Goal: Find specific page/section: Find specific page/section

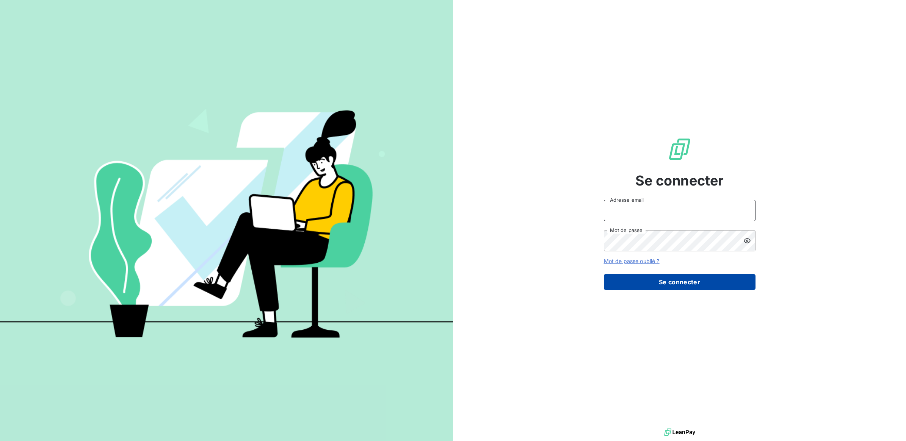
type input "[PERSON_NAME][EMAIL_ADDRESS][DOMAIN_NAME]"
click at [673, 283] on button "Se connecter" at bounding box center [680, 282] width 152 height 16
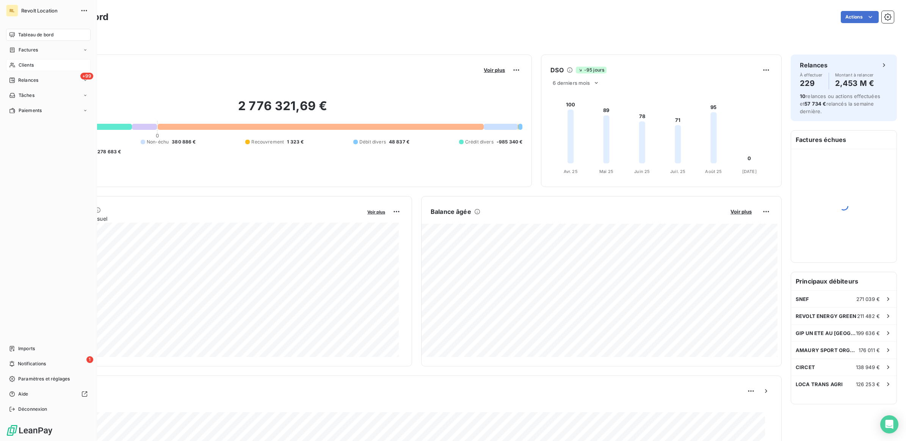
click at [35, 65] on div "Clients" at bounding box center [48, 65] width 85 height 12
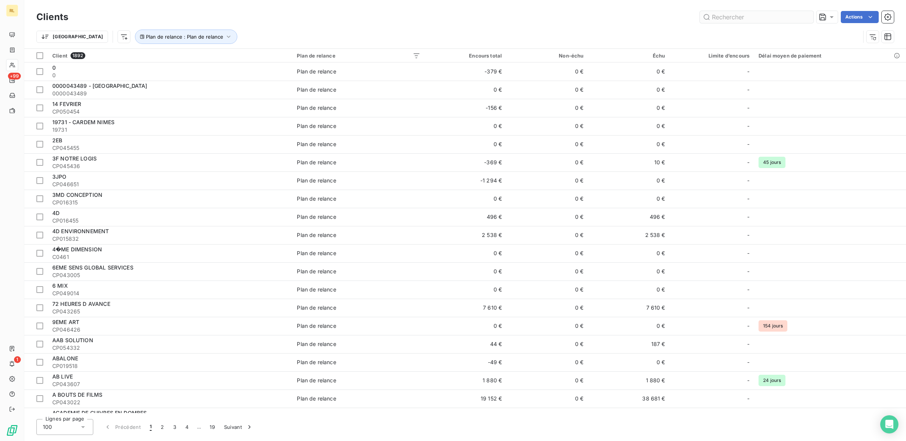
click at [731, 14] on input "text" at bounding box center [757, 17] width 114 height 12
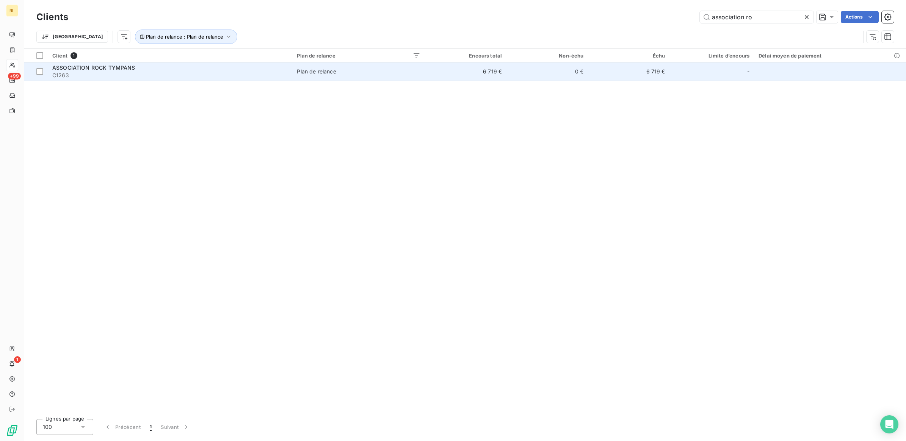
type input "association ro"
click at [134, 66] on span "ASSOCIATION ROCK TYMPANS" at bounding box center [93, 67] width 83 height 6
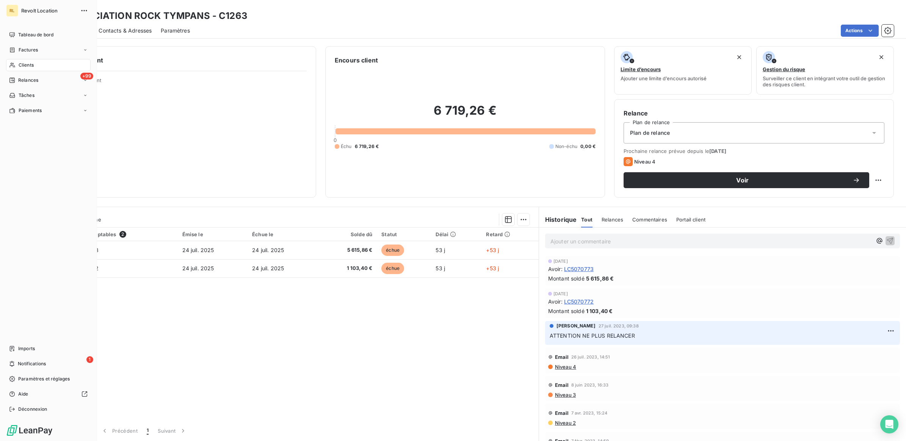
click at [25, 63] on span "Clients" at bounding box center [26, 65] width 15 height 7
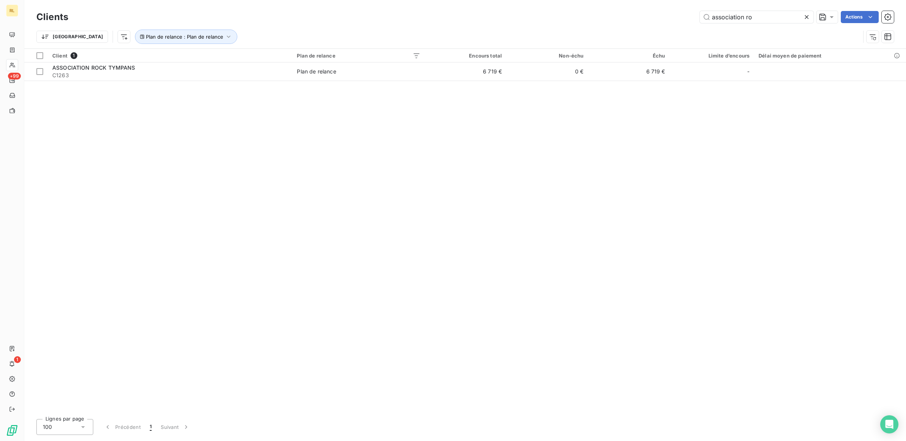
drag, startPoint x: 766, startPoint y: 17, endPoint x: 632, endPoint y: 14, distance: 134.6
click at [632, 14] on div "association ro Actions" at bounding box center [485, 17] width 816 height 12
type input "BRETIGNO"
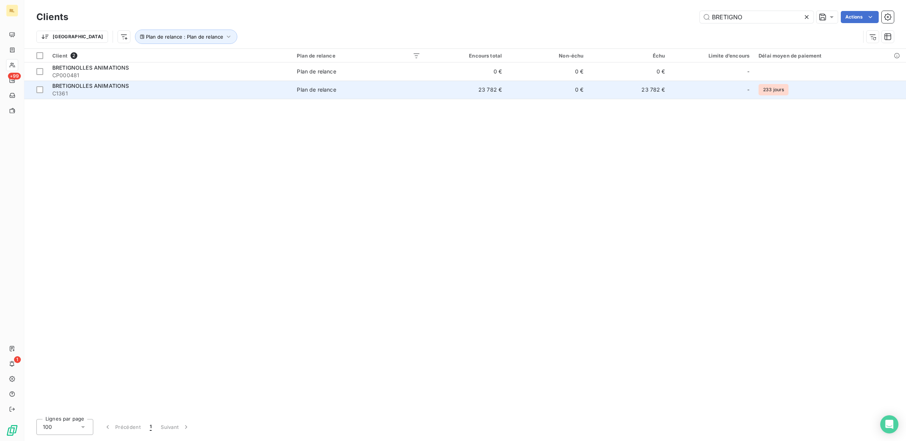
click at [142, 90] on span "C1361" at bounding box center [169, 94] width 235 height 8
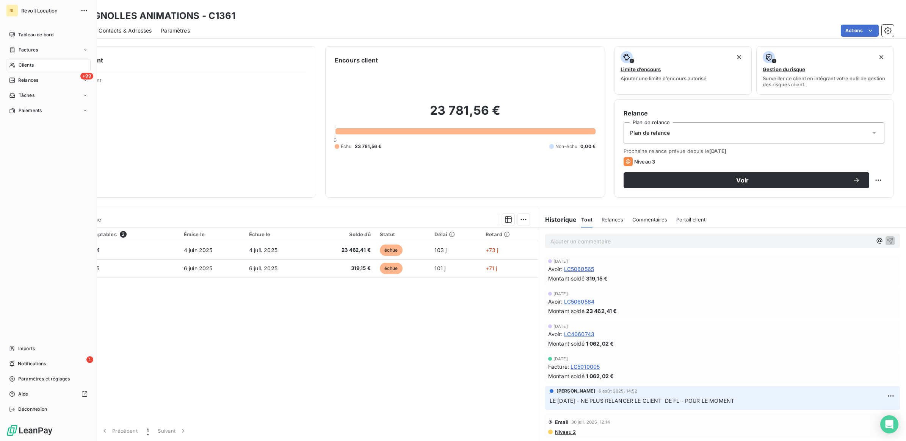
click at [33, 67] on span "Clients" at bounding box center [26, 65] width 15 height 7
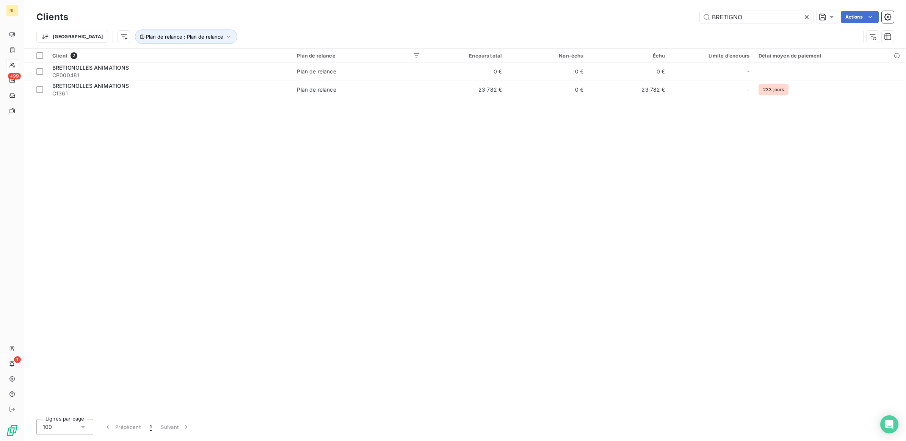
drag, startPoint x: 750, startPoint y: 18, endPoint x: 649, endPoint y: 18, distance: 101.6
click at [649, 18] on div "BRETIGNO Actions" at bounding box center [485, 17] width 816 height 12
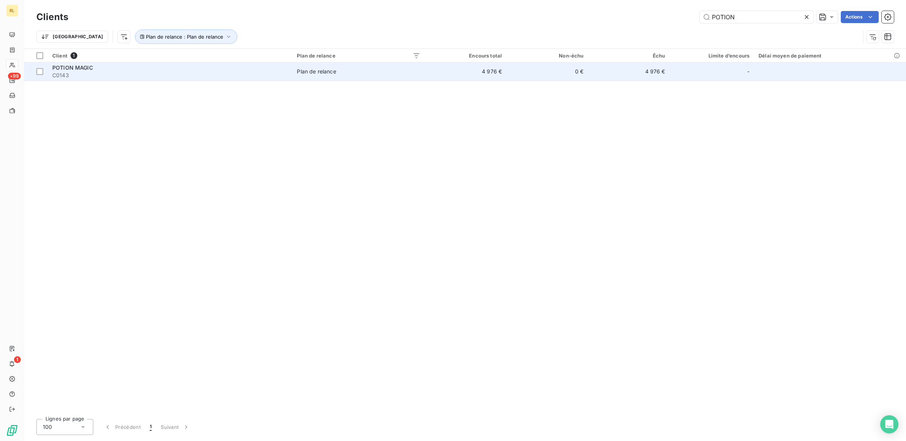
type input "POTION"
click at [133, 72] on span "C0143" at bounding box center [169, 76] width 235 height 8
